Goal: Navigation & Orientation: Find specific page/section

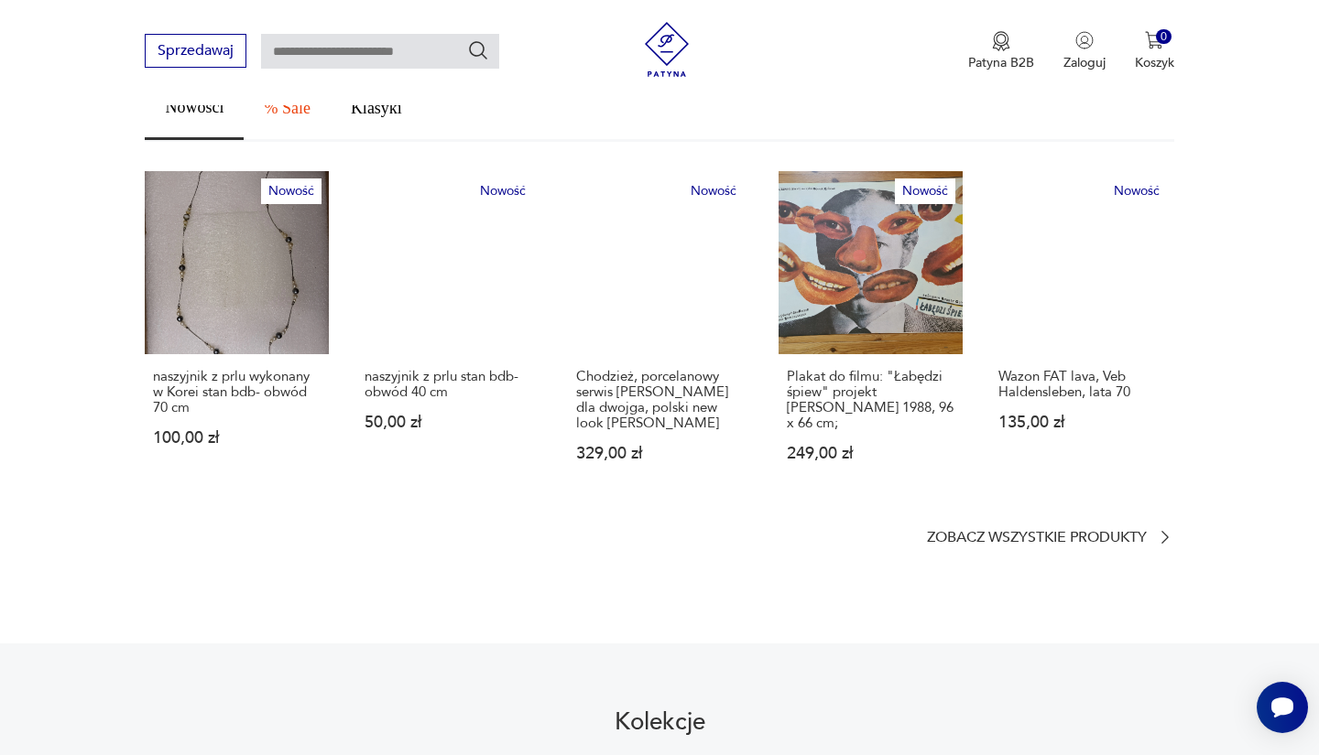
scroll to position [1382, 0]
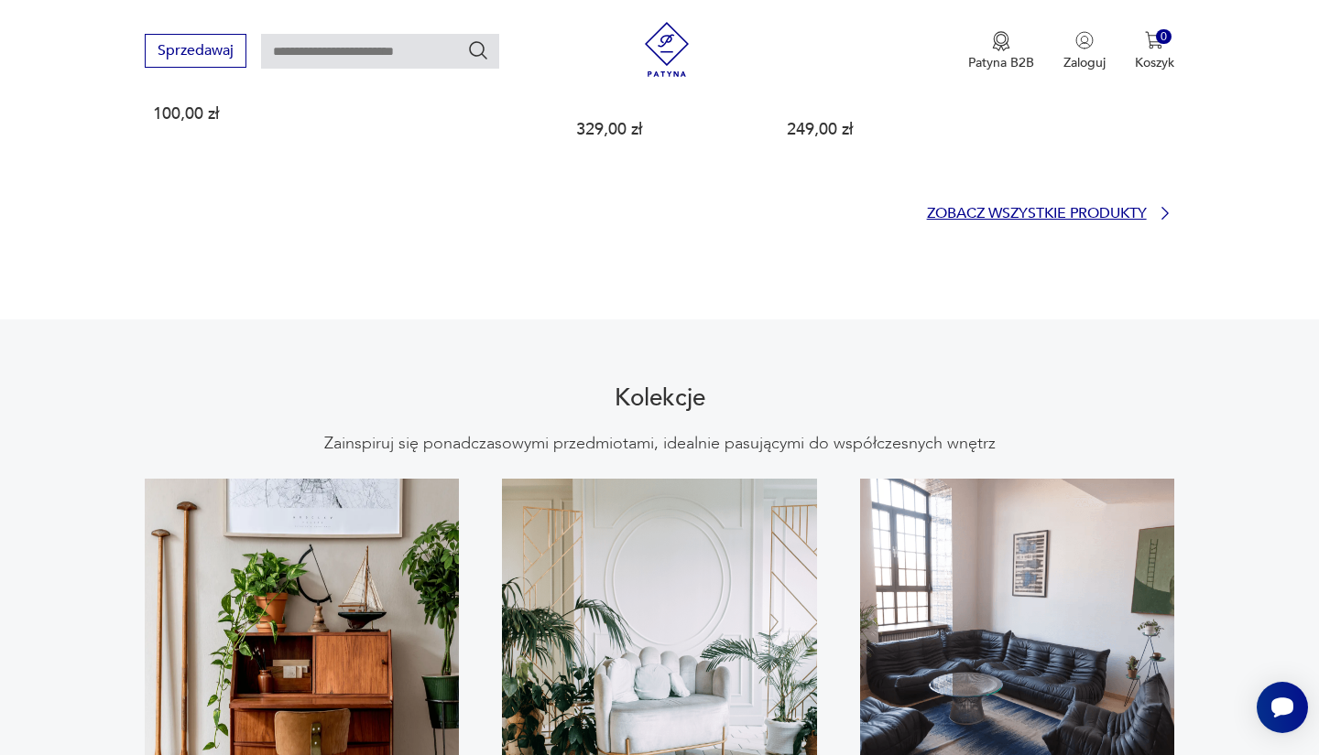
click at [960, 208] on p "Zobacz wszystkie produkty" at bounding box center [1037, 214] width 220 height 12
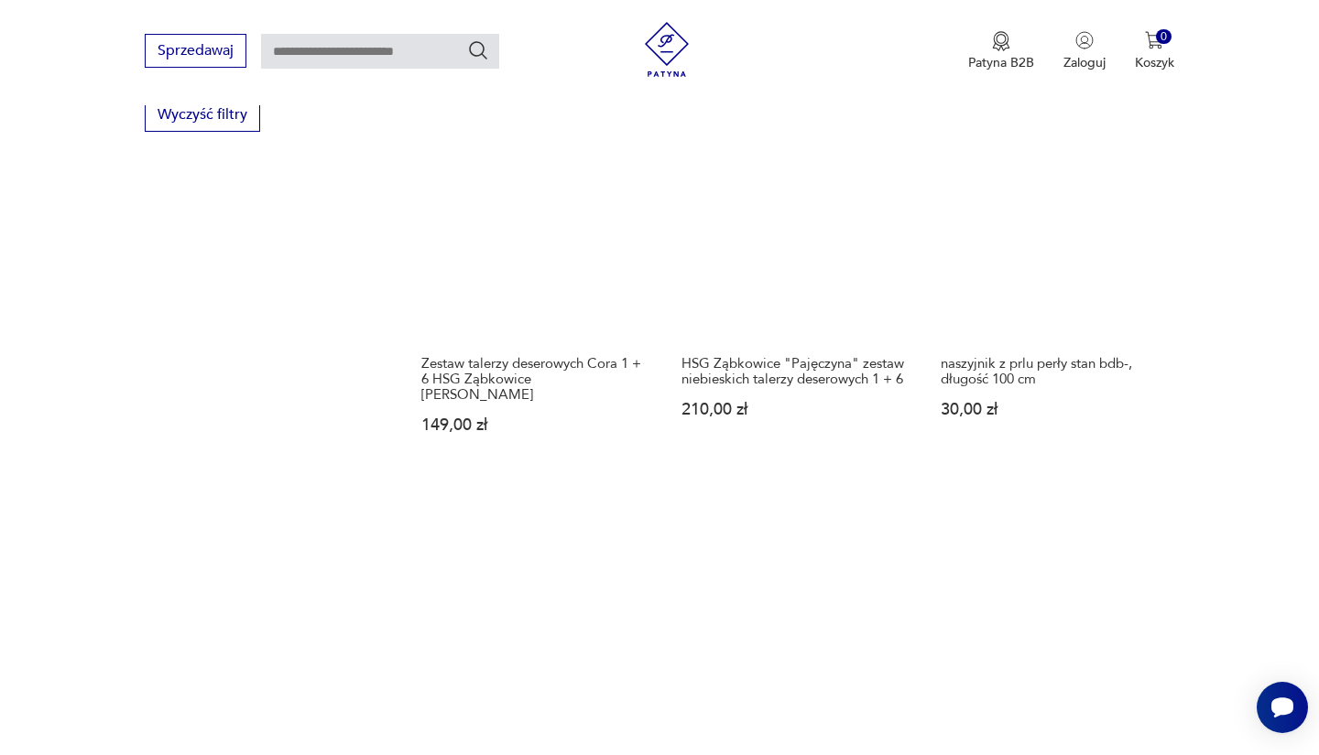
scroll to position [1336, 0]
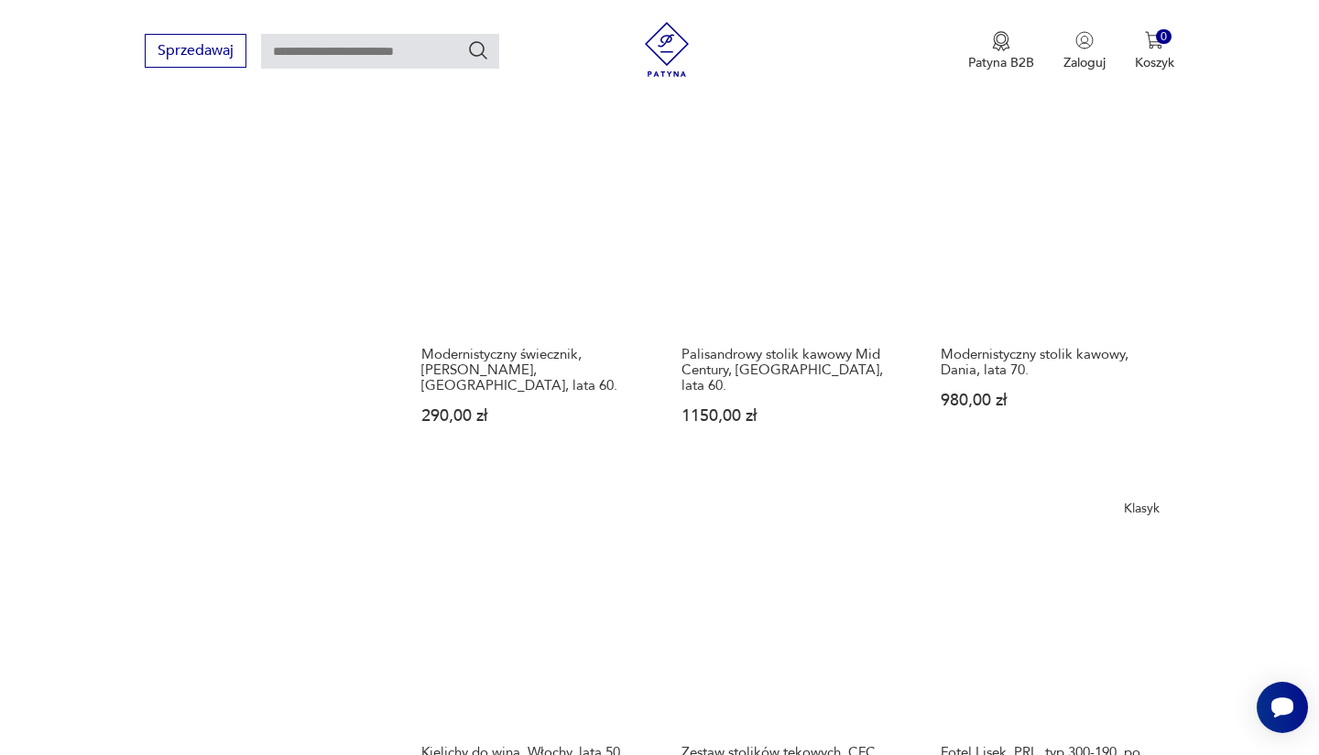
scroll to position [1342, 0]
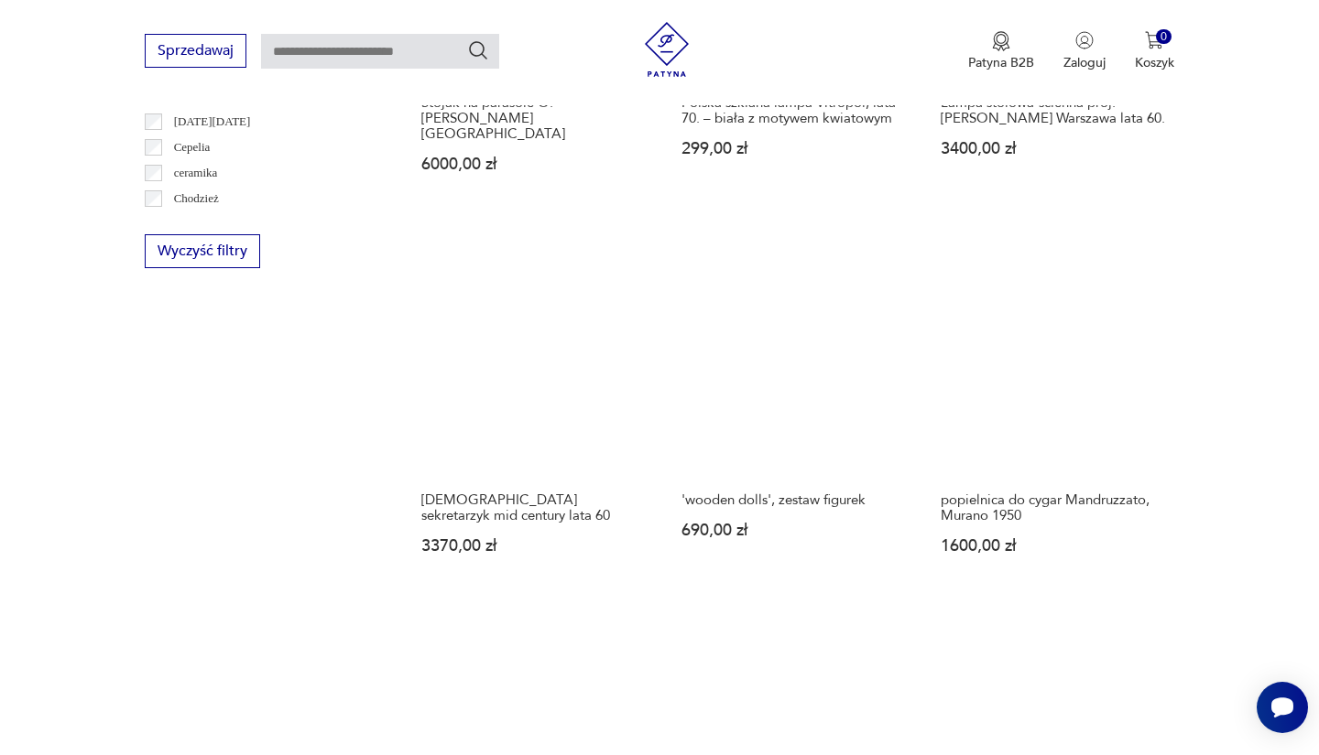
scroll to position [1415, 0]
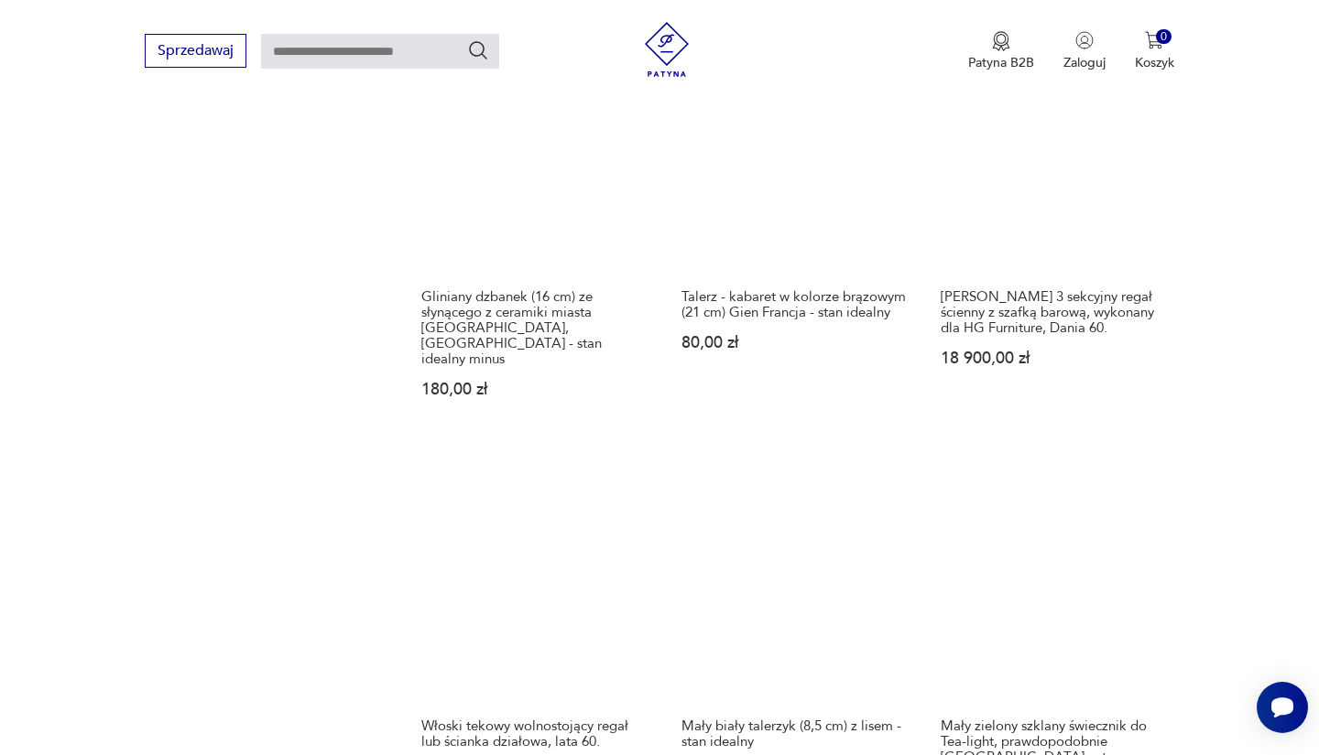
scroll to position [1352, 0]
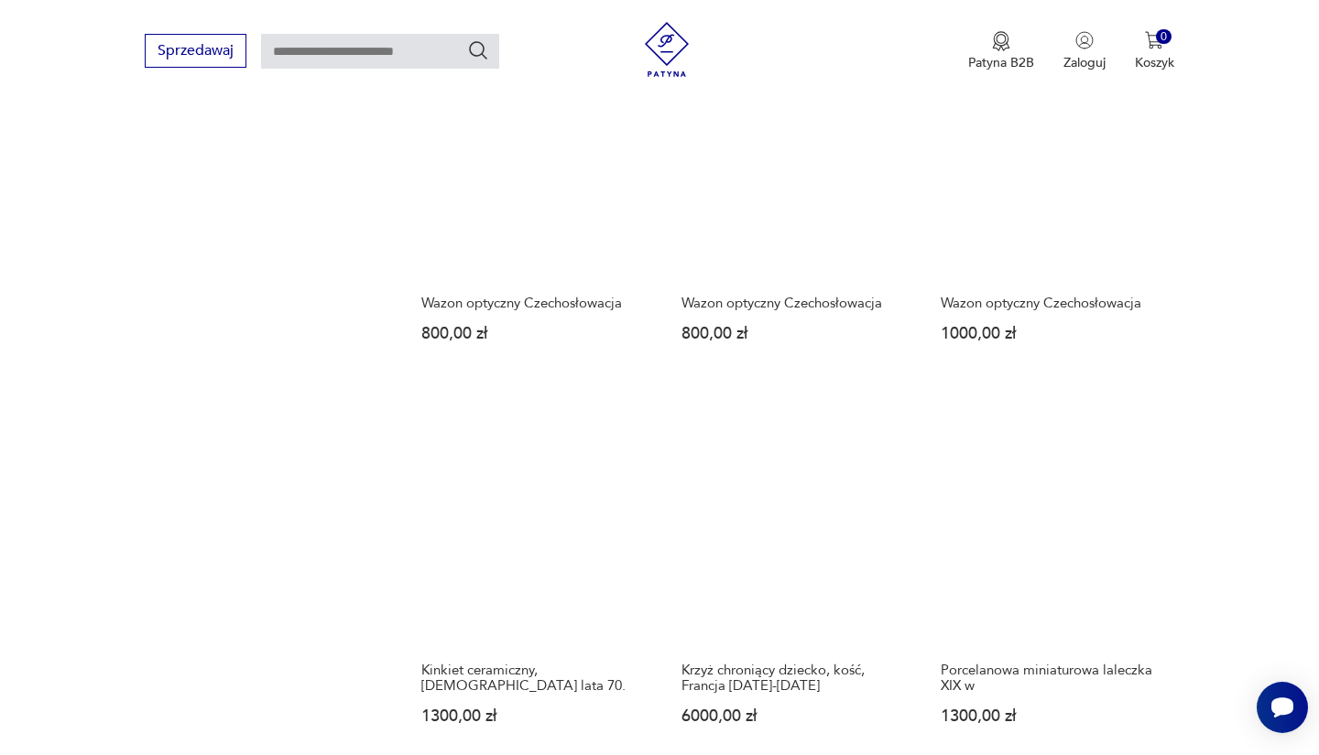
scroll to position [1459, 0]
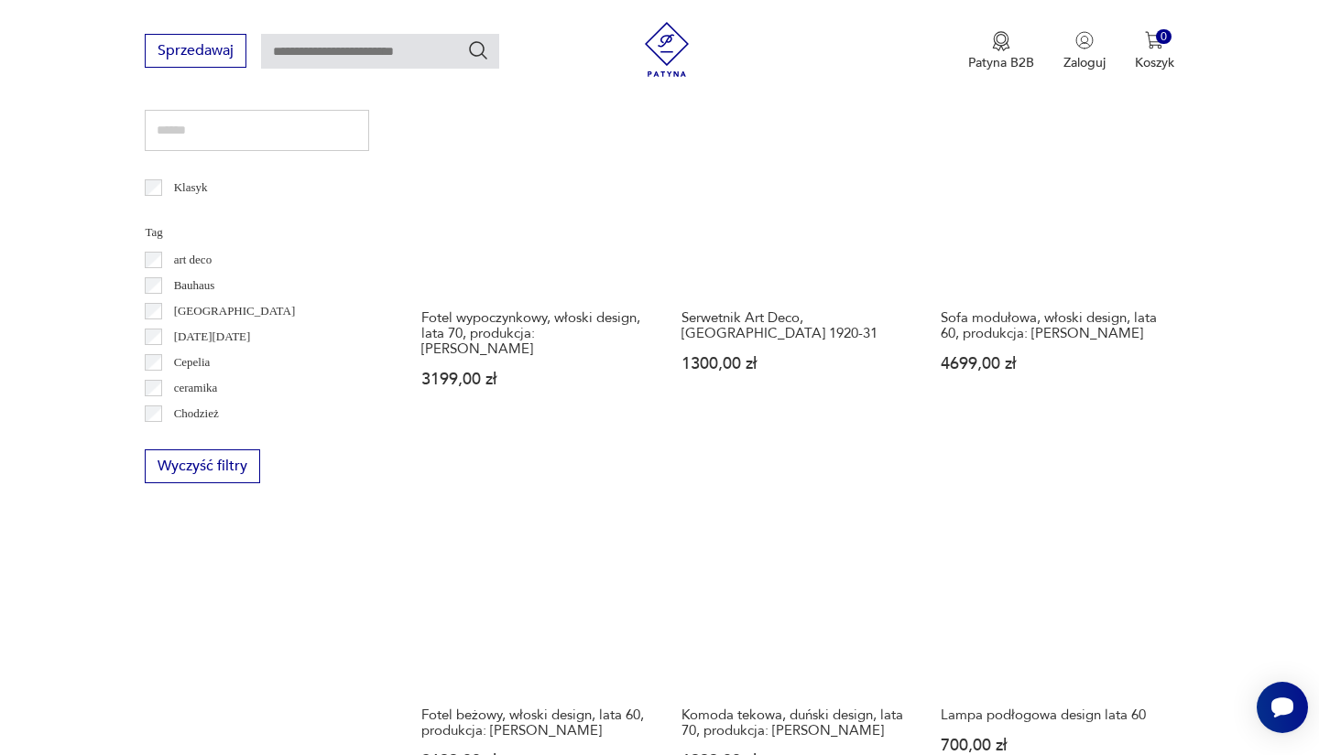
scroll to position [1409, 0]
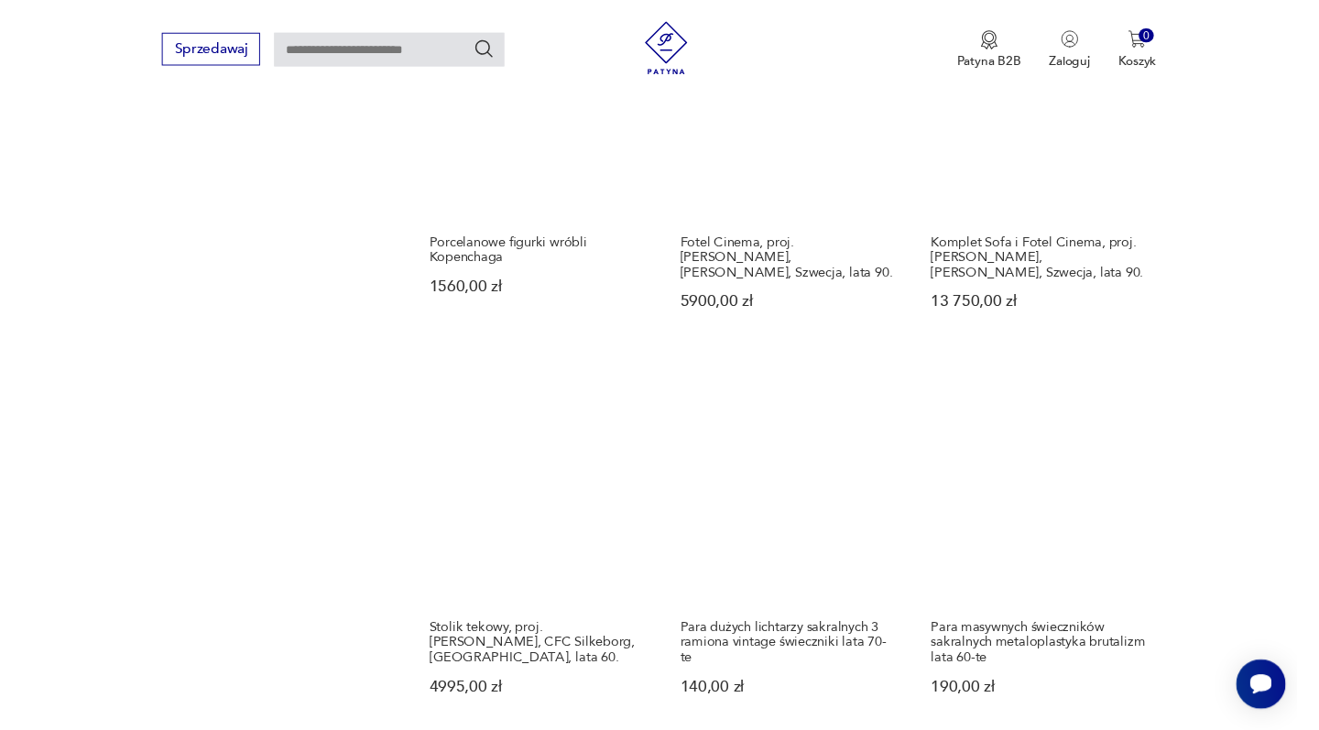
scroll to position [1554, 0]
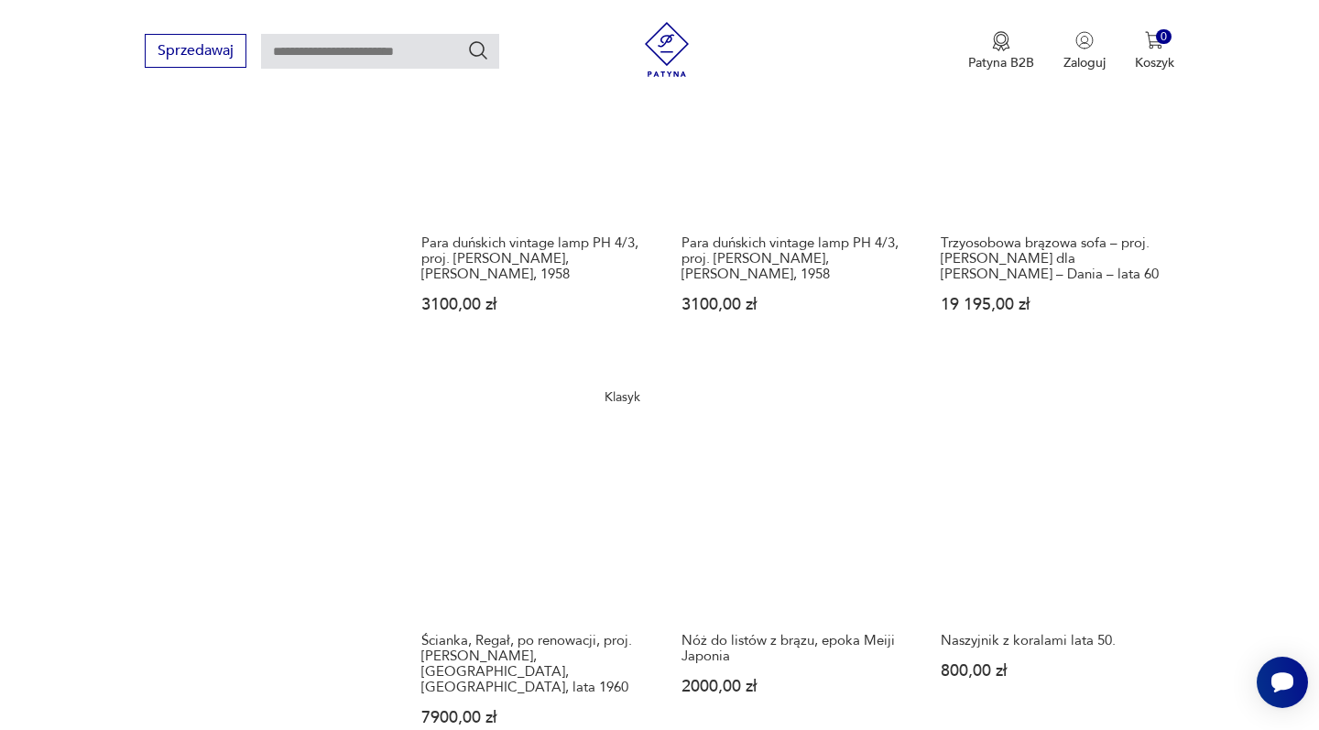
scroll to position [1787, 0]
